Goal: Information Seeking & Learning: Learn about a topic

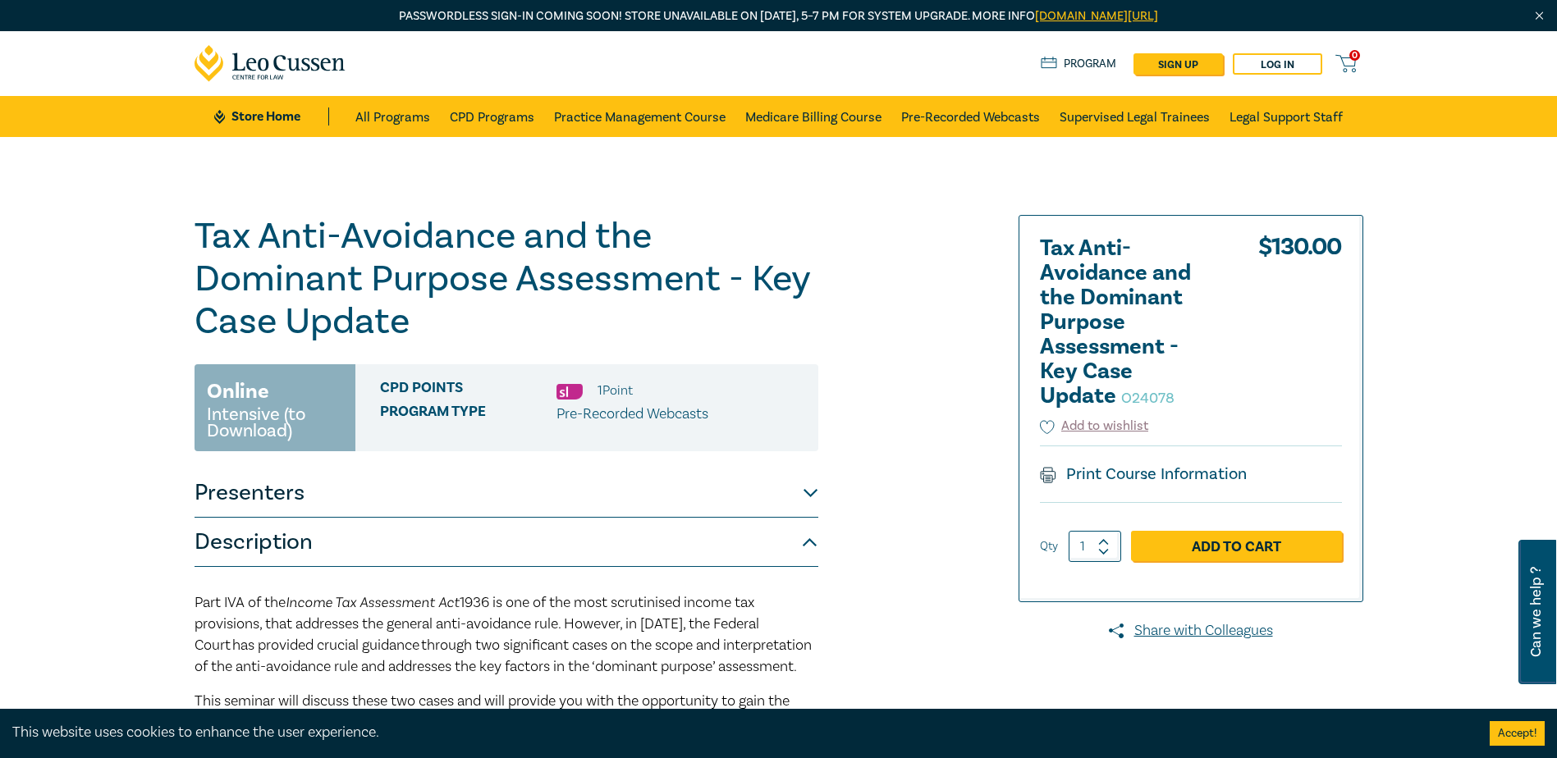
click at [848, 664] on div "Tax Anti-Avoidance and the Dominant Purpose Assessment - Key Case Update O24078…" at bounding box center [581, 671] width 792 height 913
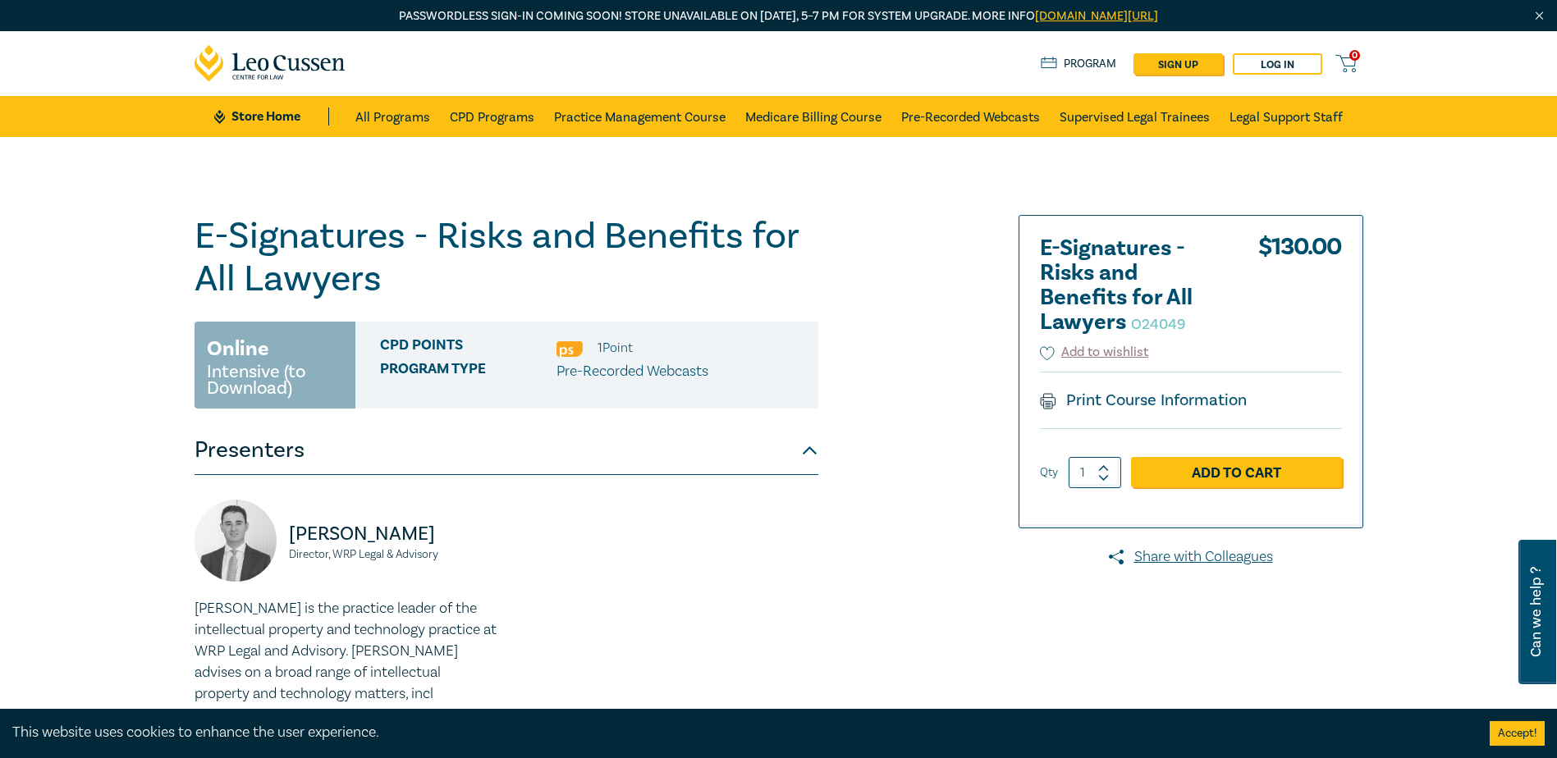
click at [714, 641] on div "Stephen Annicchiarico Director, WRP Legal & Advisory Stephen is the practice le…" at bounding box center [506, 626] width 643 height 253
click at [908, 678] on div "E-Signatures - Risks and Benefits for All Lawyers O24049 Online Intensive (to D…" at bounding box center [581, 545] width 792 height 661
click at [689, 654] on div "Stephen Annicchiarico Director, WRP Legal & Advisory Stephen is the practice le…" at bounding box center [506, 626] width 643 height 253
click at [657, 672] on div "Stephen Annicchiarico Director, WRP Legal & Advisory Stephen is the practice le…" at bounding box center [506, 626] width 643 height 253
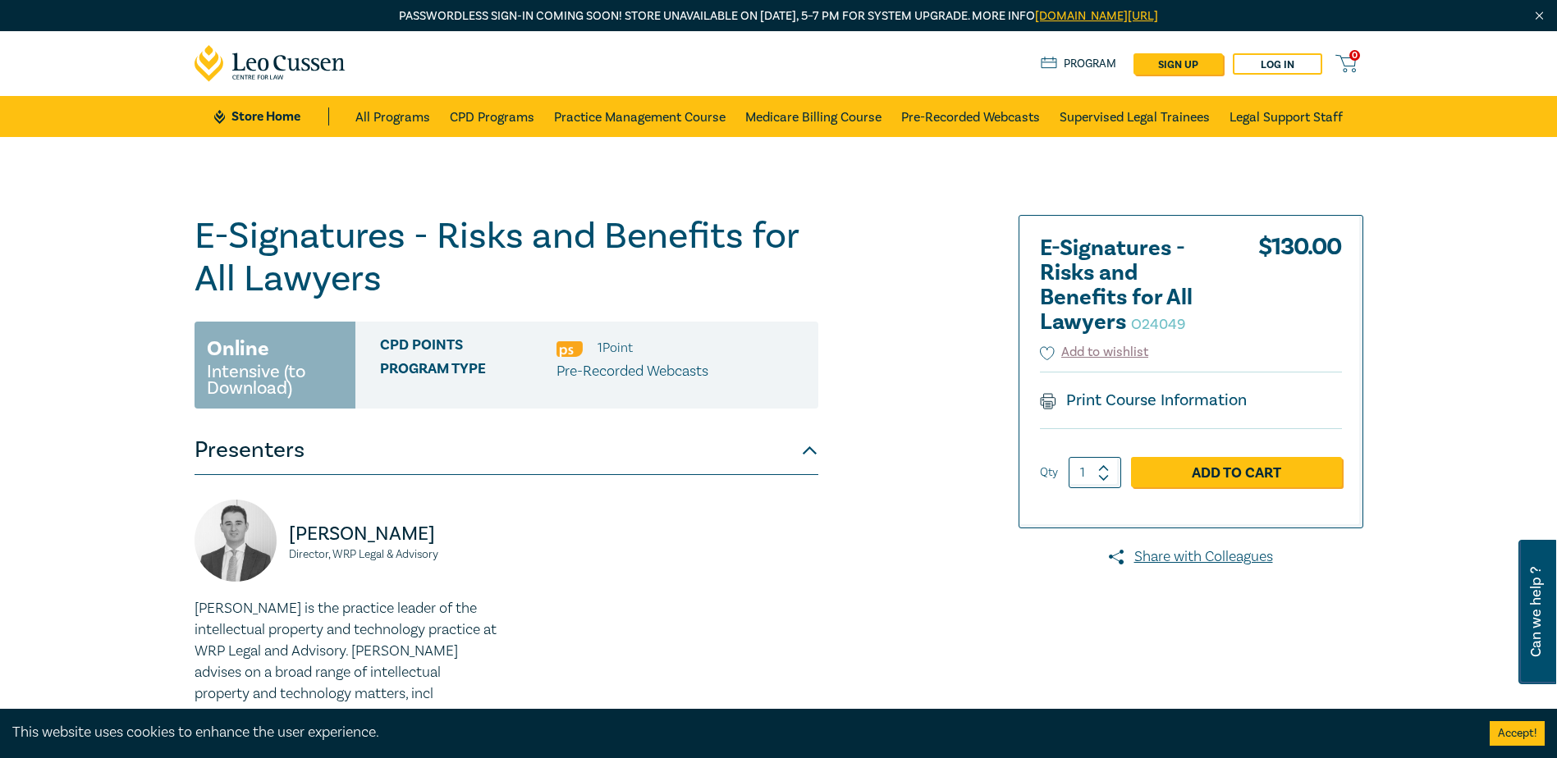
click at [657, 685] on div "Stephen Annicchiarico Director, WRP Legal & Advisory Stephen is the practice le…" at bounding box center [506, 626] width 643 height 253
click at [725, 682] on div "Stephen Annicchiarico Director, WRP Legal & Advisory Stephen is the practice le…" at bounding box center [506, 626] width 643 height 253
click at [856, 673] on div "E-Signatures - Risks and Benefits for All Lawyers O24049 Online Intensive (to D…" at bounding box center [581, 545] width 792 height 661
click at [782, 605] on div "Stephen Annicchiarico Director, WRP Legal & Advisory Stephen is the practice le…" at bounding box center [506, 626] width 643 height 253
drag, startPoint x: 201, startPoint y: 246, endPoint x: 398, endPoint y: 226, distance: 197.9
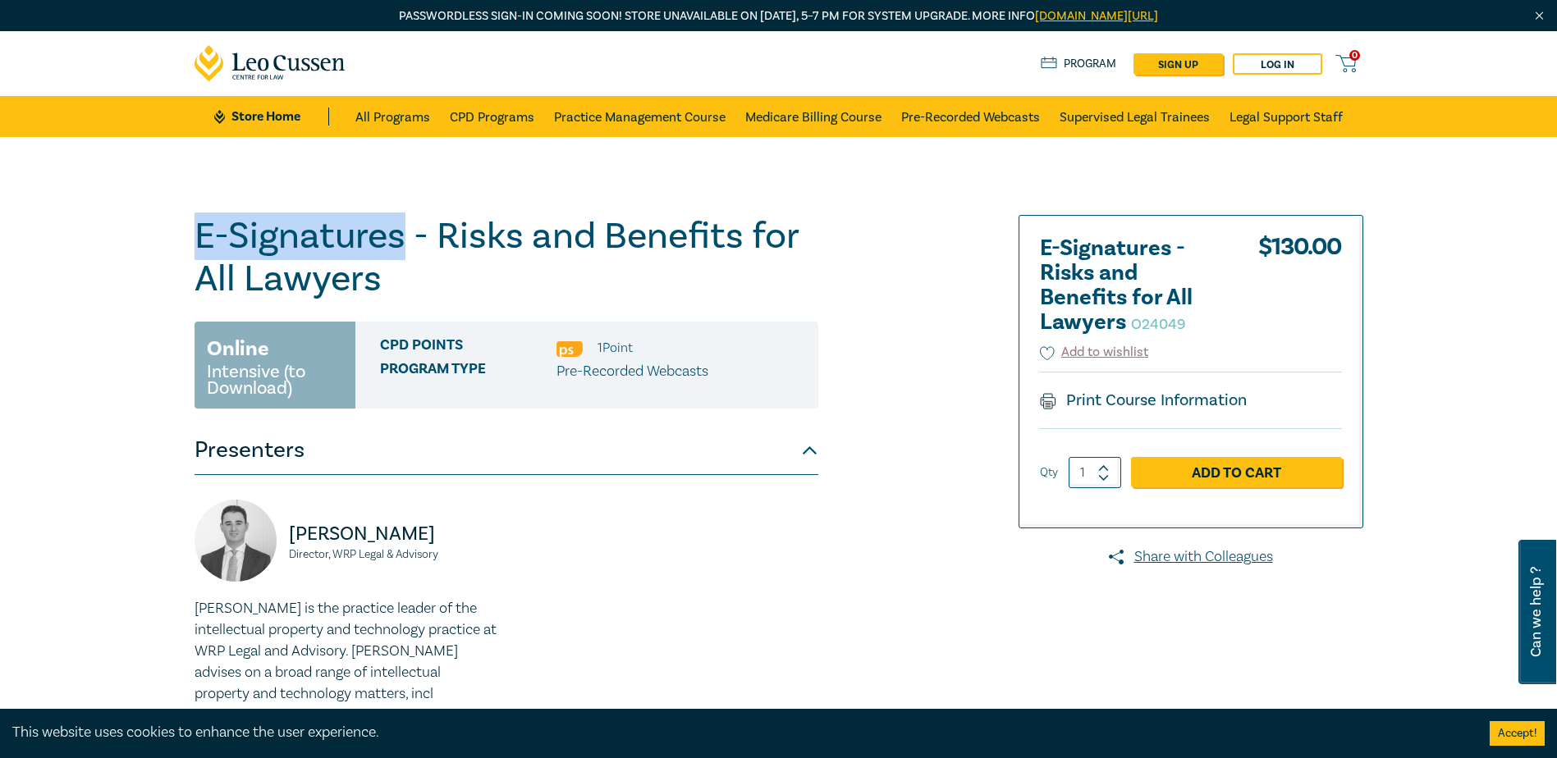
click at [398, 226] on h1 "E-Signatures - Risks and Benefits for All Lawyers O24049" at bounding box center [506, 257] width 624 height 85
copy h1 "E-Signatures"
click at [846, 560] on div "E-Signatures - Risks and Benefits for All Lawyers O24049 Online Intensive (to D…" at bounding box center [581, 545] width 792 height 661
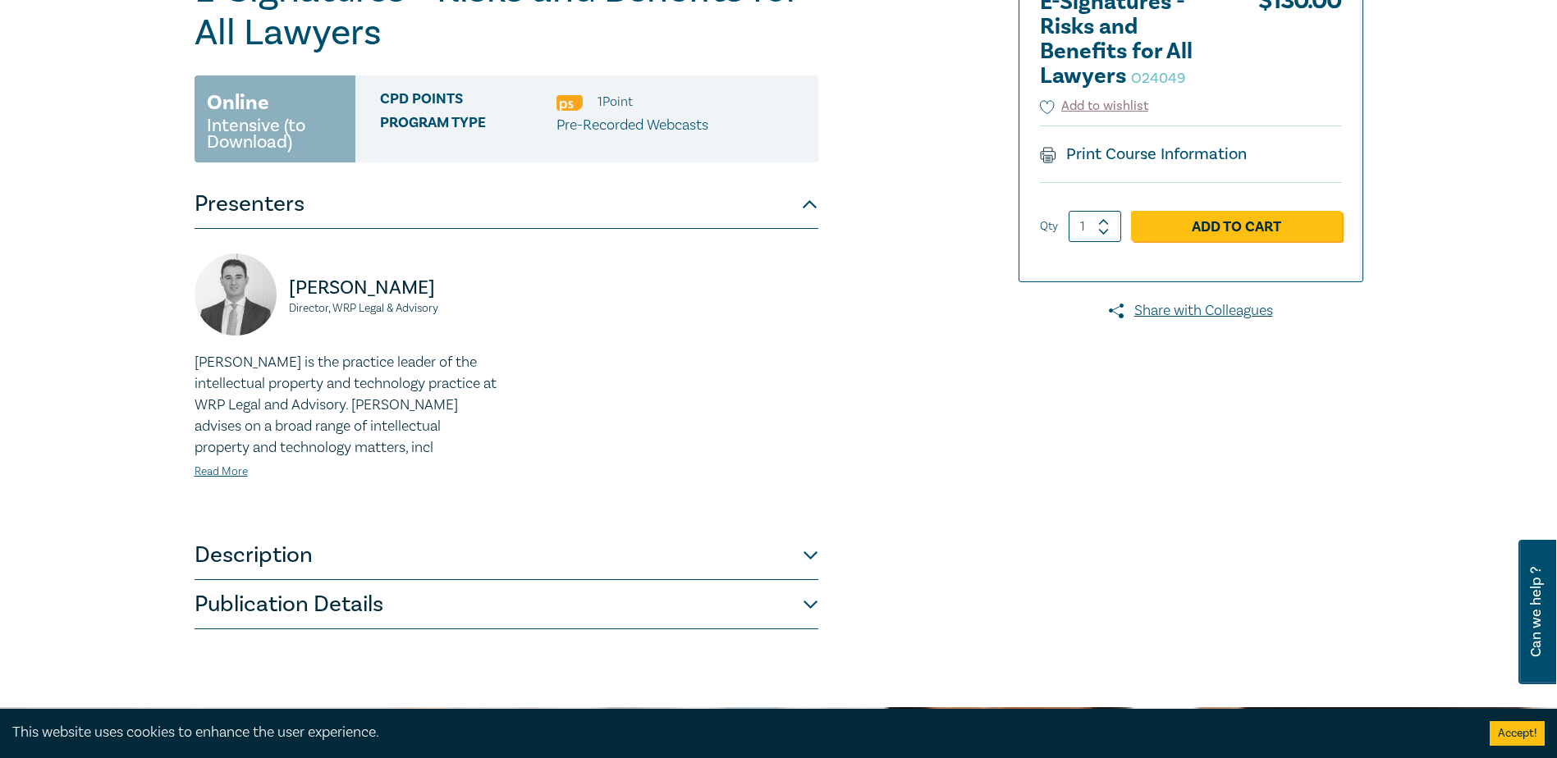
click at [190, 608] on div "E-Signatures - Risks and Benefits for All Lawyers O24049 Online Intensive (to D…" at bounding box center [581, 299] width 792 height 661
click at [359, 592] on button "Publication Details" at bounding box center [506, 604] width 624 height 49
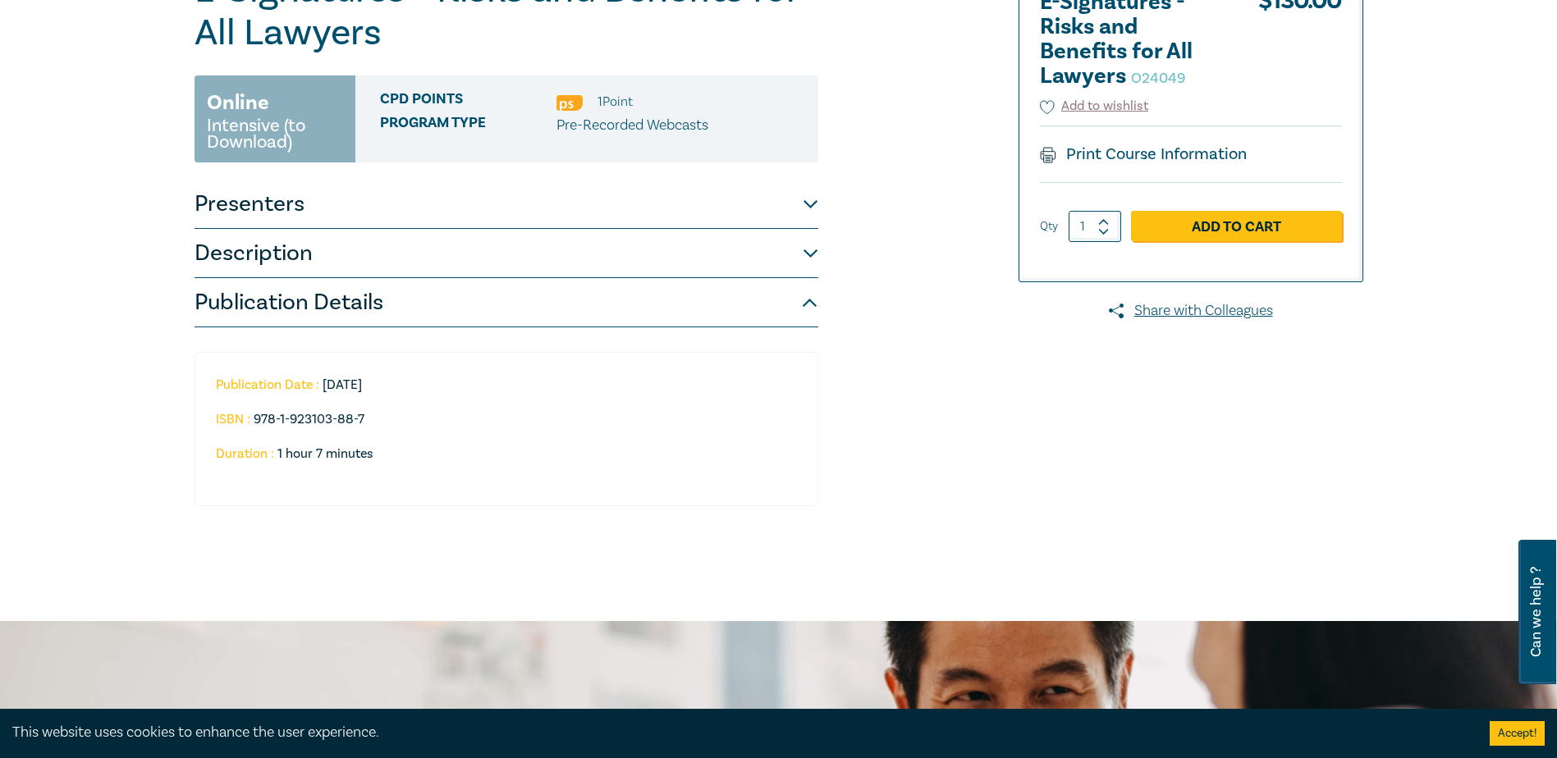
scroll to position [492, 0]
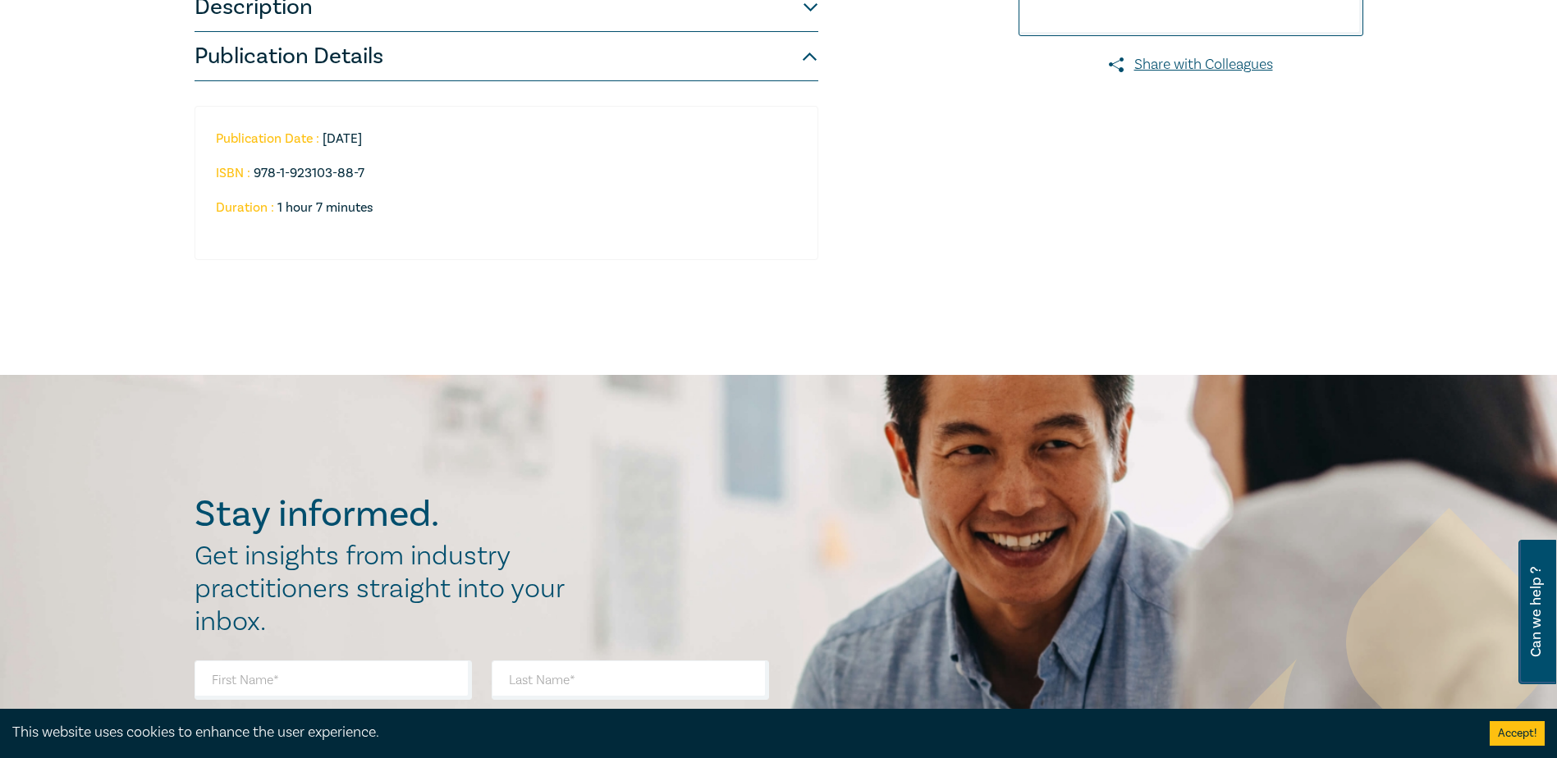
click at [736, 252] on div "Publication Date : 2024-04-11 ISBN : 978-1-923103-88-7 Duration : 1 hour 7 minu…" at bounding box center [506, 183] width 624 height 154
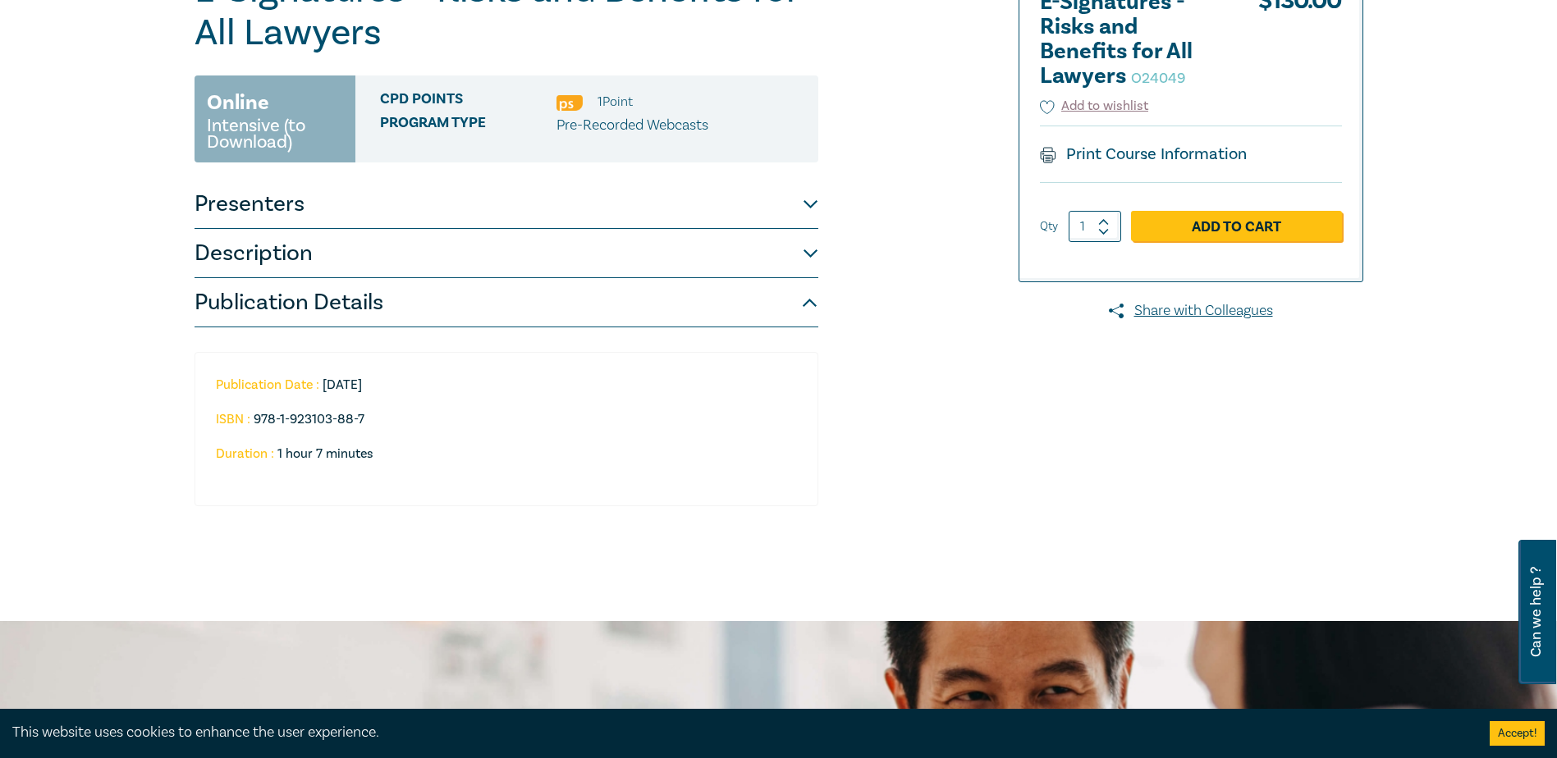
scroll to position [0, 0]
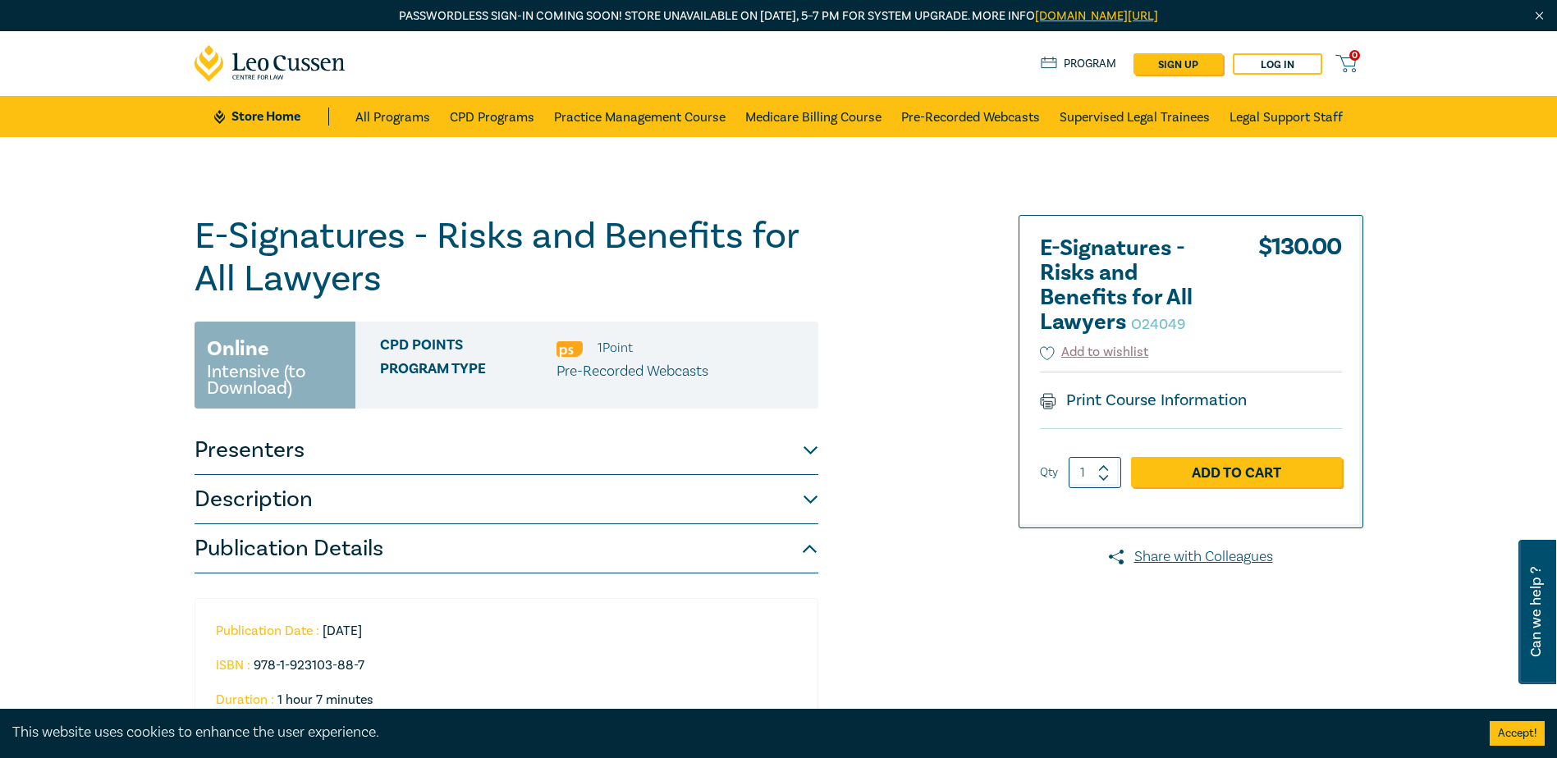
click at [967, 628] on div "E-Signatures - Risks and Benefits for All Lawyers O24049 Online Intensive (to D…" at bounding box center [581, 502] width 792 height 574
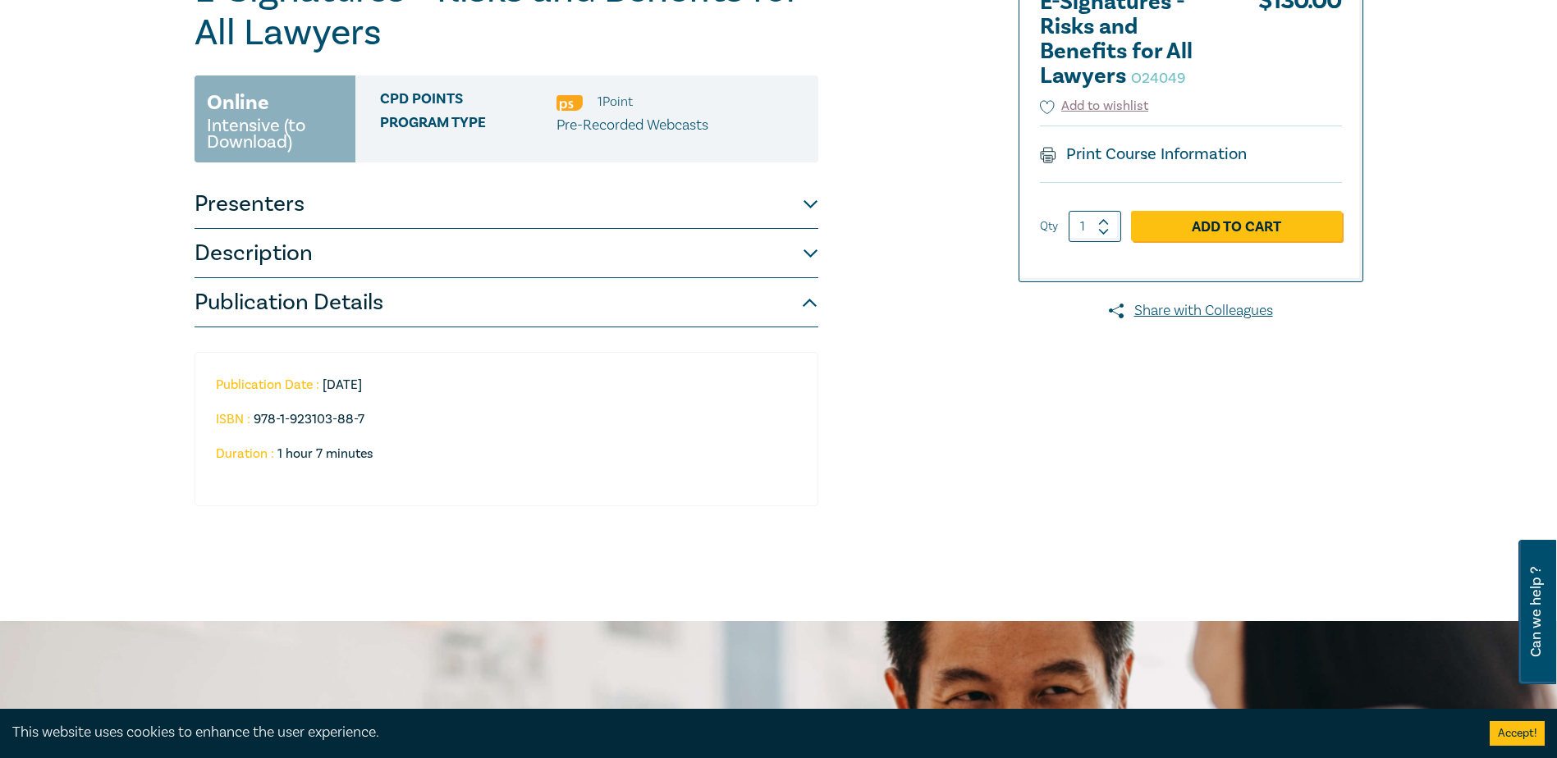
scroll to position [82, 0]
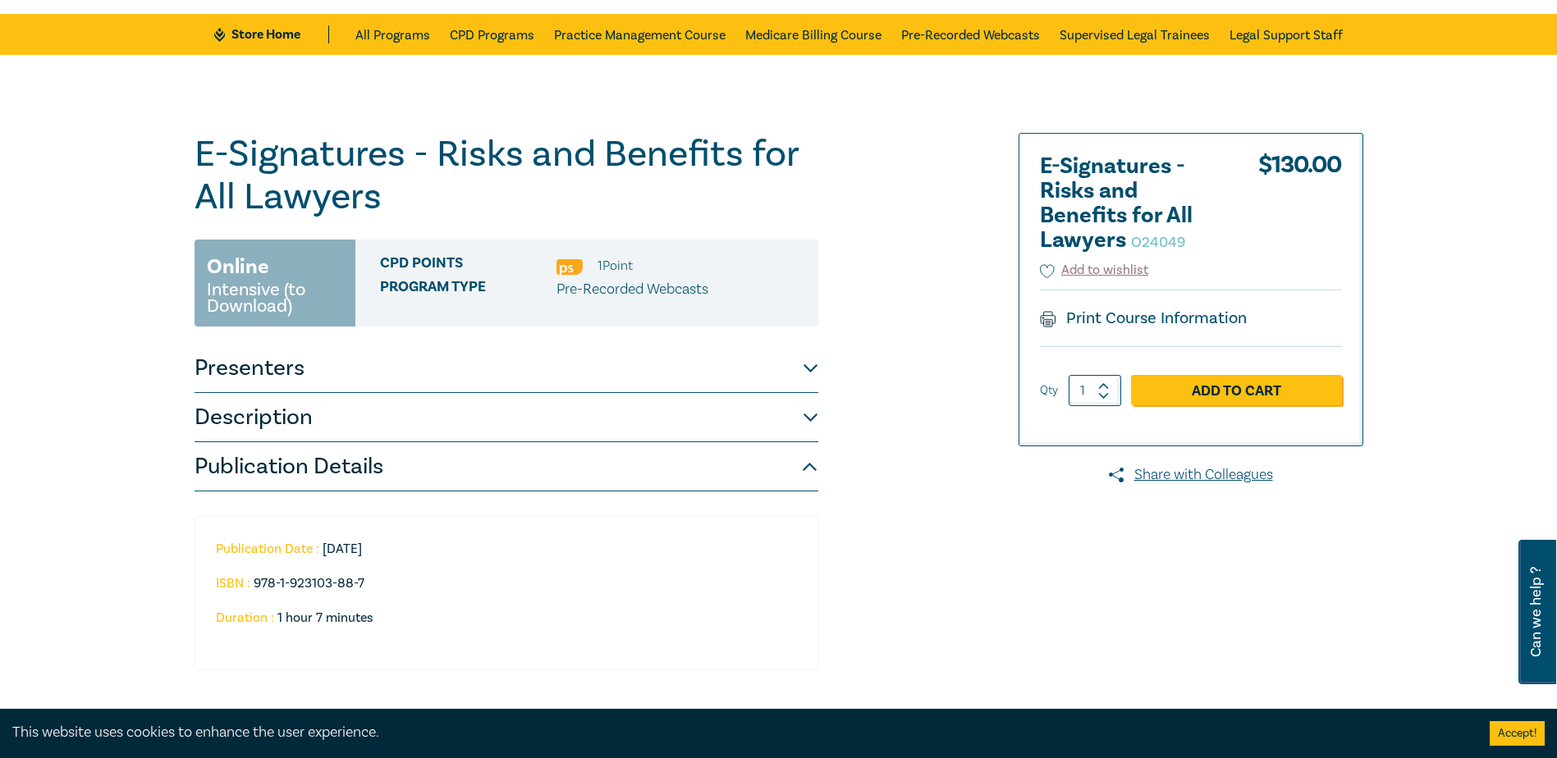
click at [254, 416] on button "Description" at bounding box center [506, 417] width 624 height 49
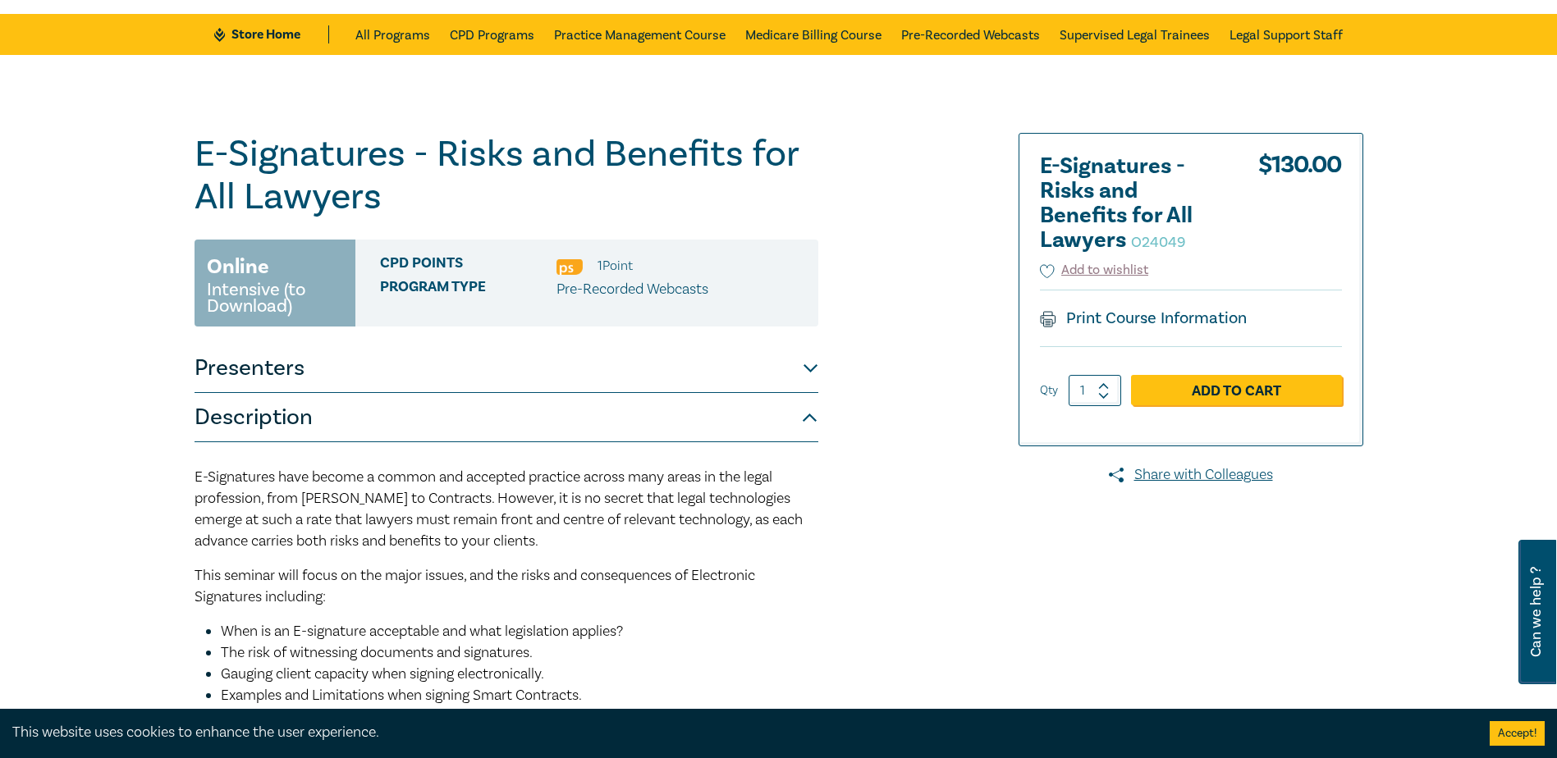
scroll to position [328, 0]
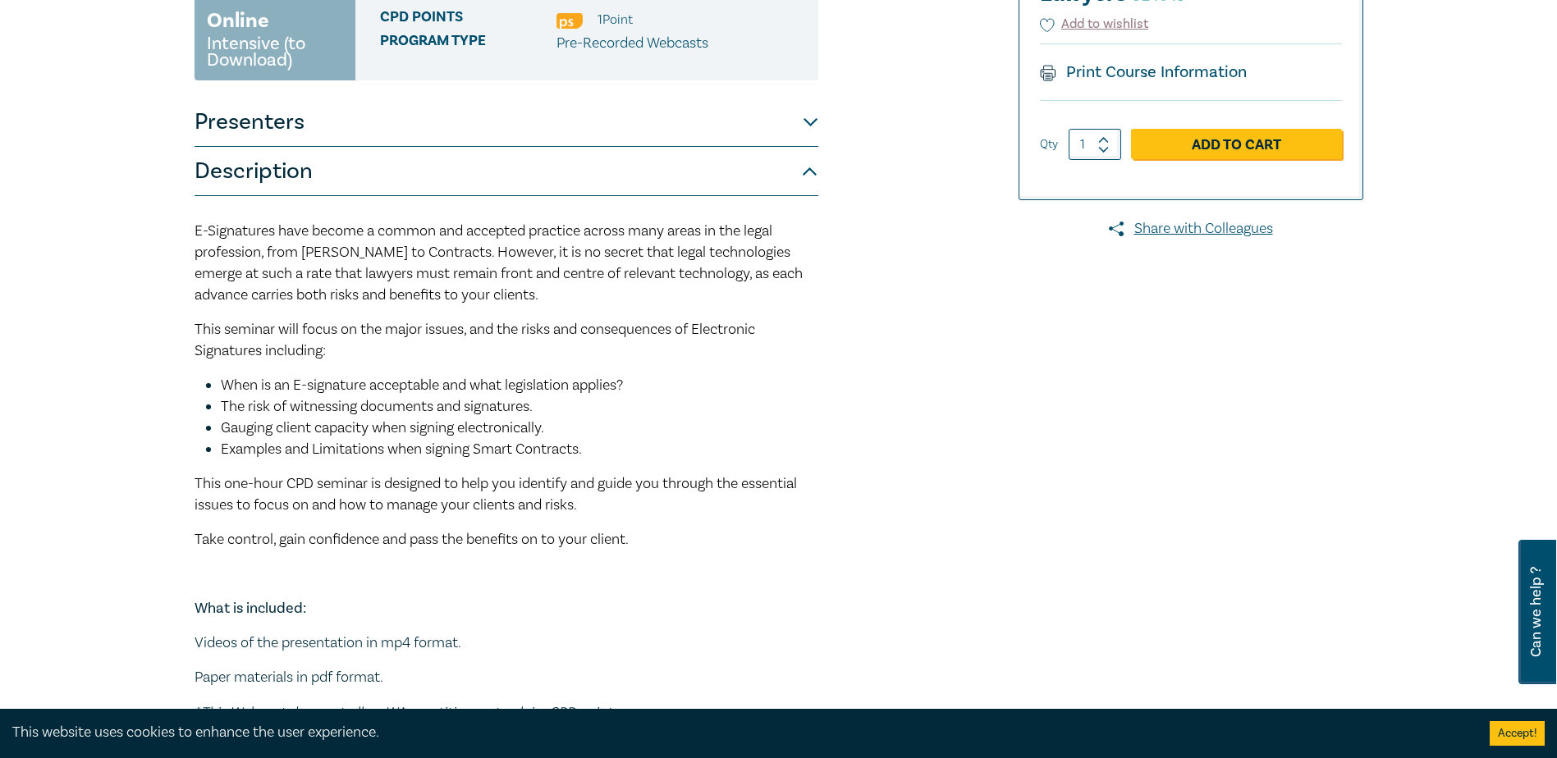
click at [430, 546] on span "Take control, gain confidence and pass the benefits on to your client." at bounding box center [411, 539] width 434 height 19
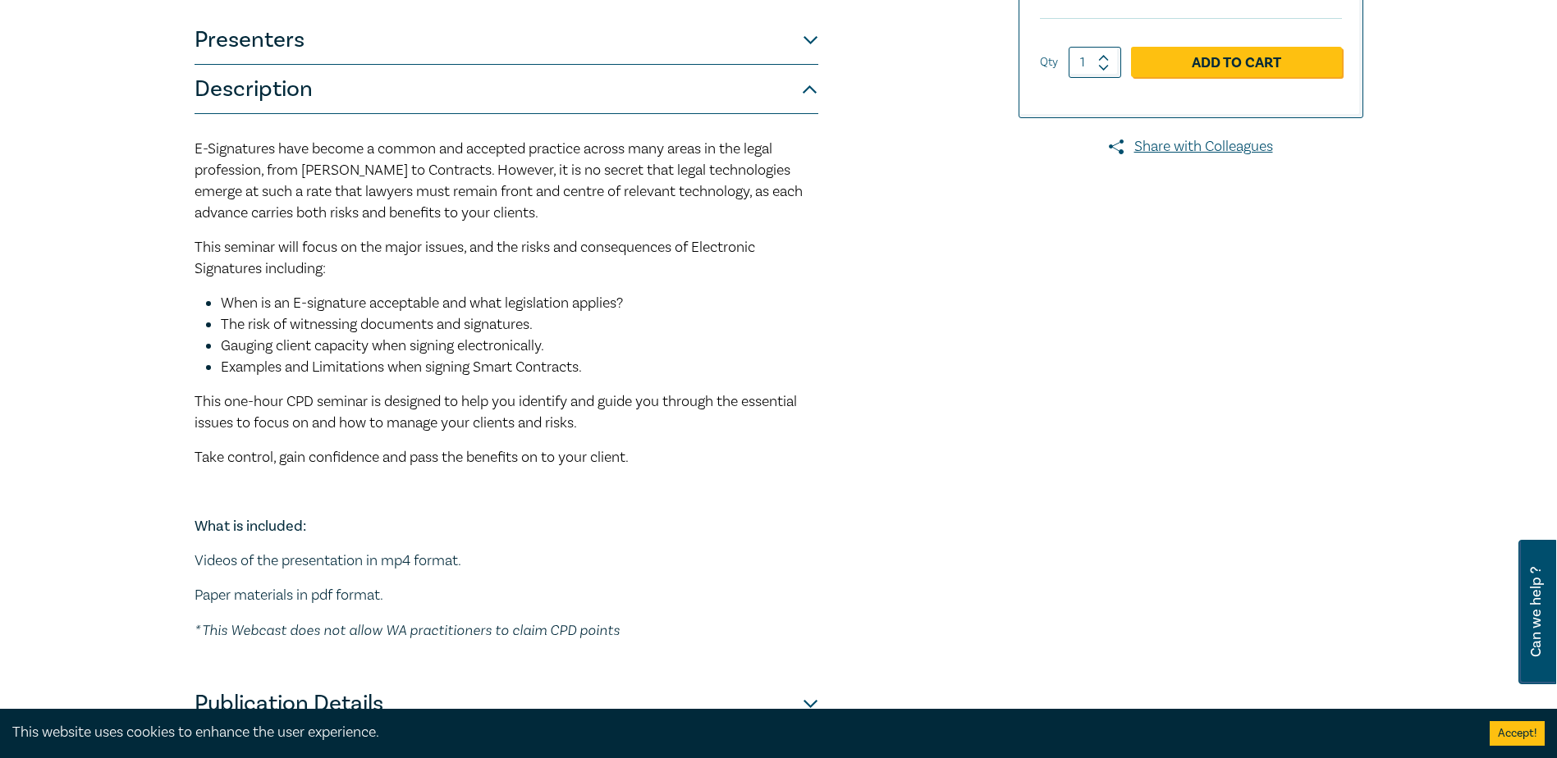
click at [911, 574] on div "E-Signatures - Risks and Benefits for All Lawyers O24049 Online Intensive (to D…" at bounding box center [581, 267] width 792 height 924
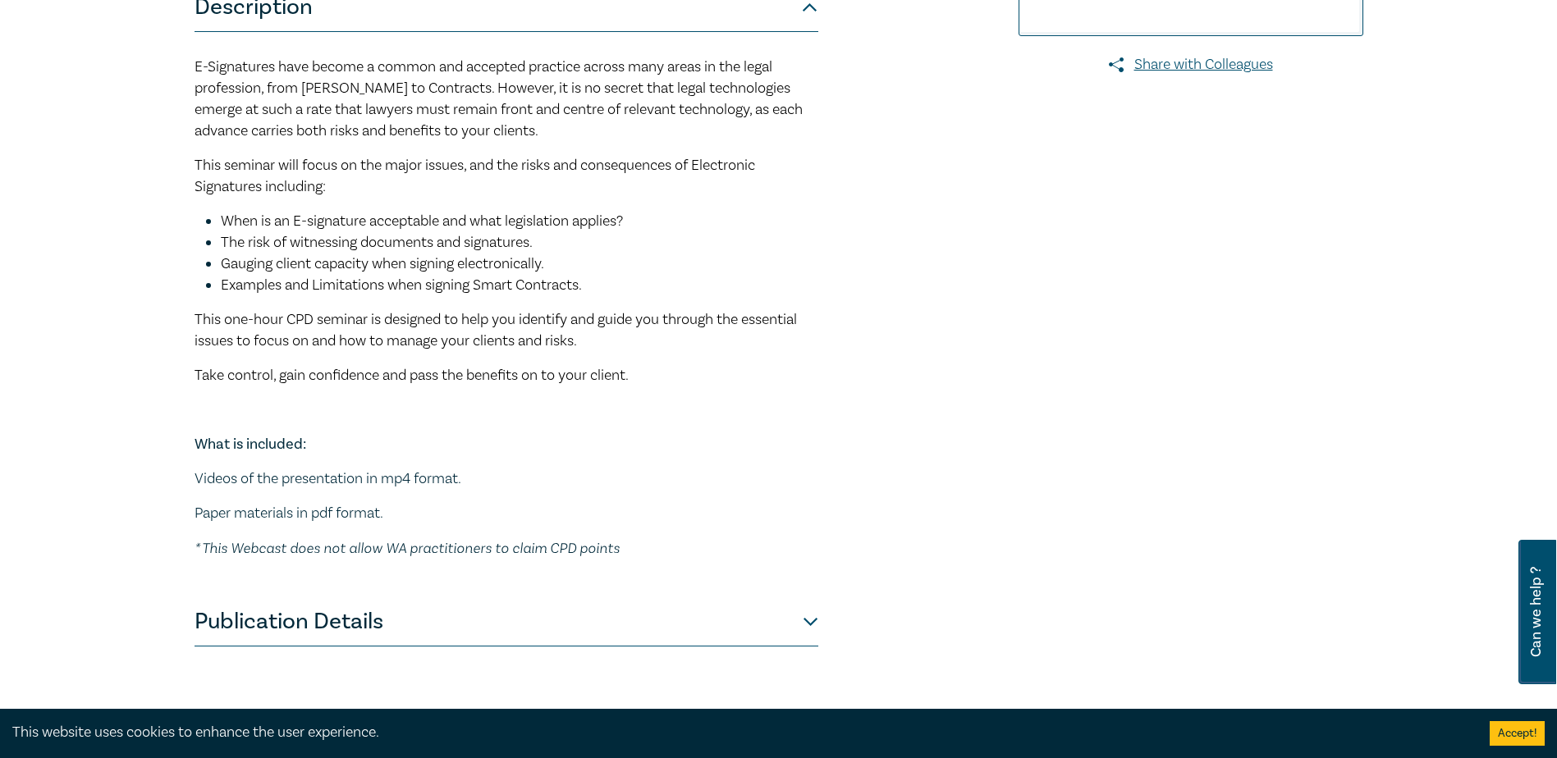
scroll to position [246, 0]
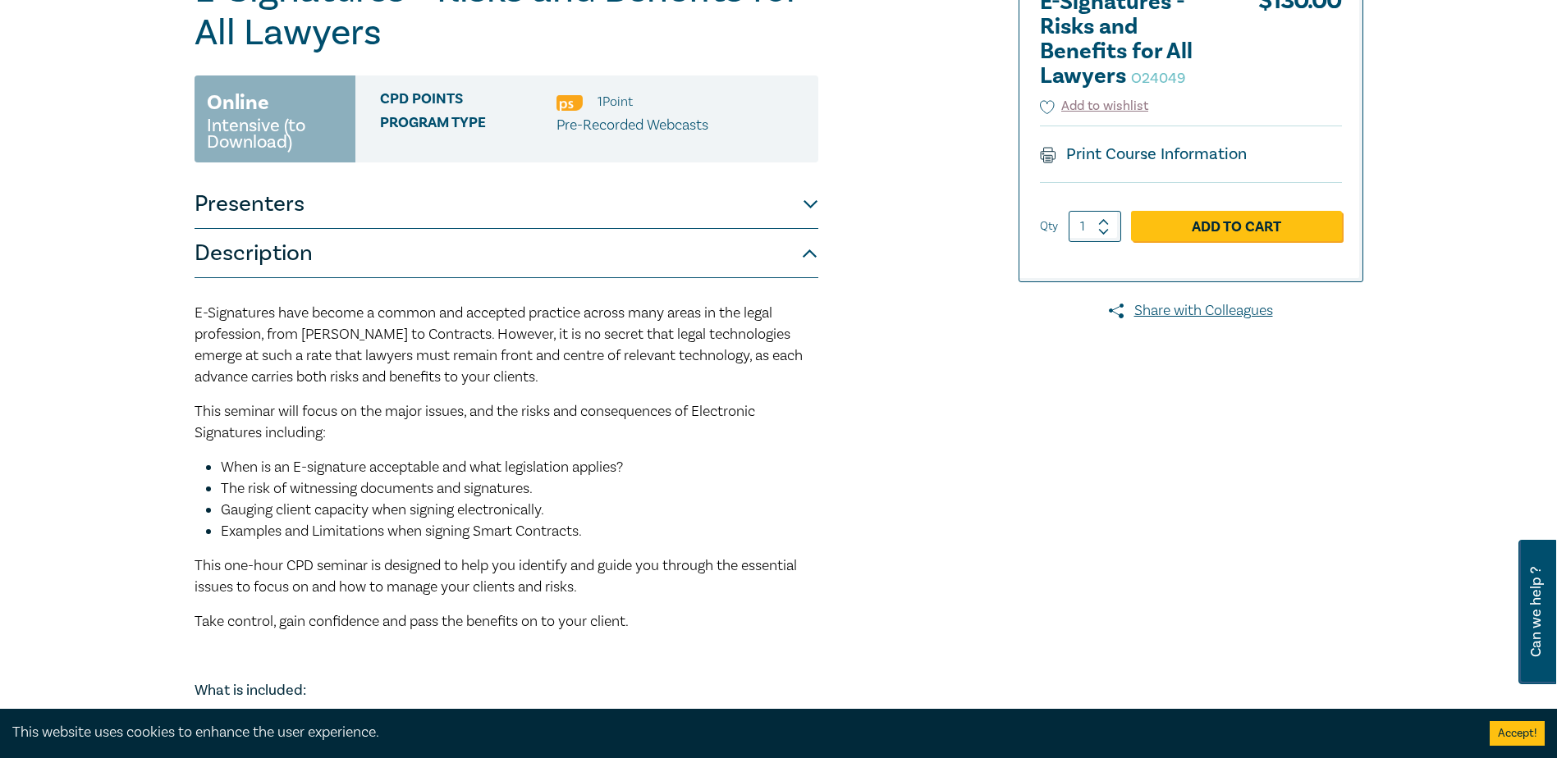
click at [844, 474] on div "E-Signatures - Risks and Benefits for All Lawyers O24049 Online Intensive (to D…" at bounding box center [581, 431] width 792 height 924
